Goal: Task Accomplishment & Management: Complete application form

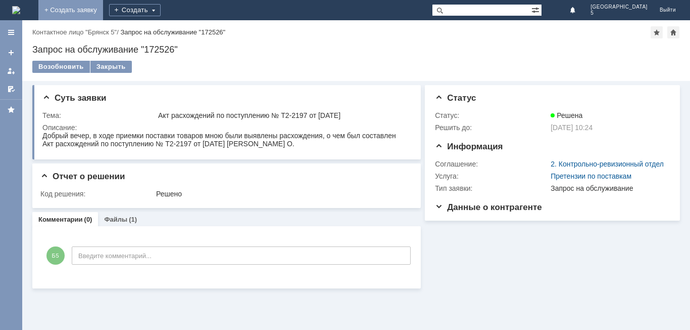
click at [103, 11] on link "+ Создать заявку" at bounding box center [70, 10] width 65 height 20
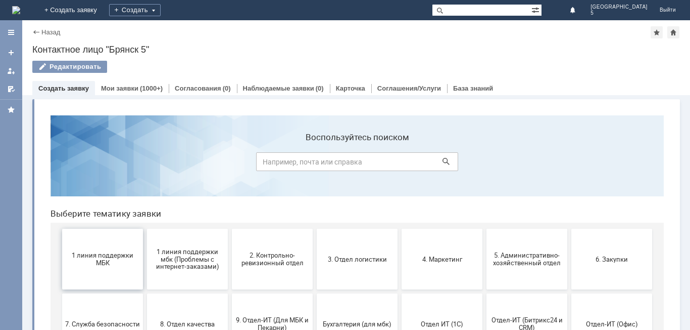
click at [109, 262] on span "1 линия поддержки МБК" at bounding box center [102, 258] width 75 height 15
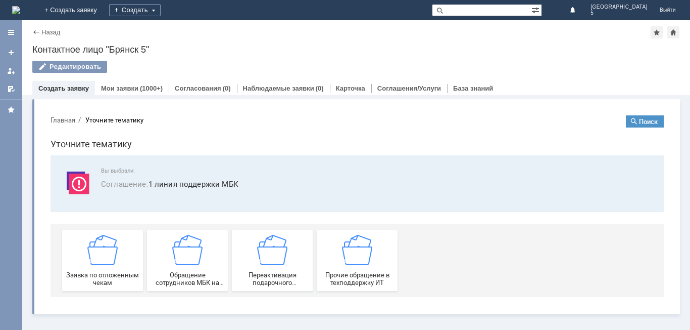
click at [109, 262] on img at bounding box center [102, 250] width 30 height 30
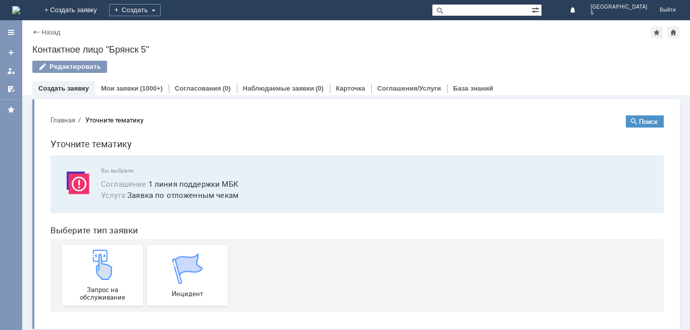
click at [109, 262] on img at bounding box center [102, 264] width 30 height 30
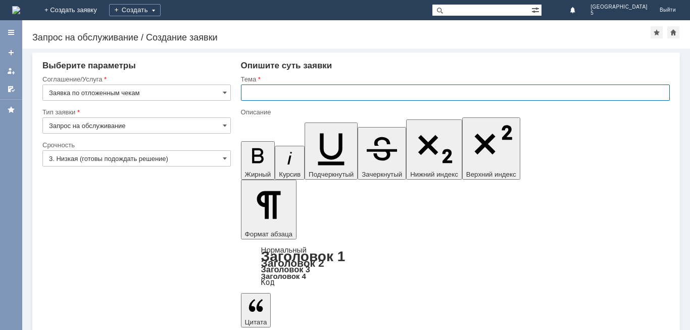
drag, startPoint x: 250, startPoint y: 89, endPoint x: 259, endPoint y: 92, distance: 9.3
click at [251, 89] on input "text" at bounding box center [455, 92] width 429 height 16
type input "отложенный чек [DATE]"
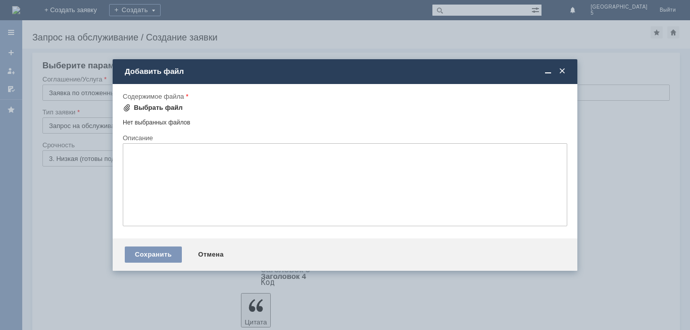
click at [129, 106] on span at bounding box center [127, 108] width 8 height 8
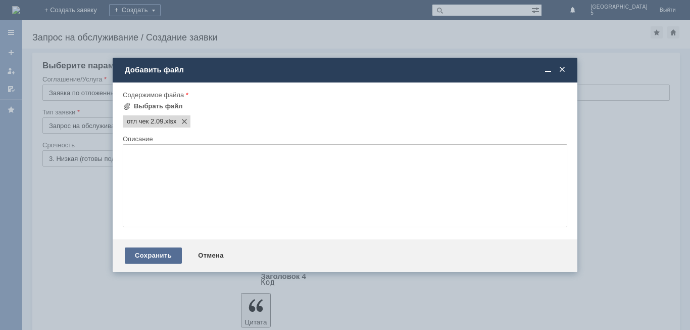
click at [143, 256] on div "Сохранить" at bounding box center [153, 255] width 57 height 16
